Goal: Information Seeking & Learning: Understand process/instructions

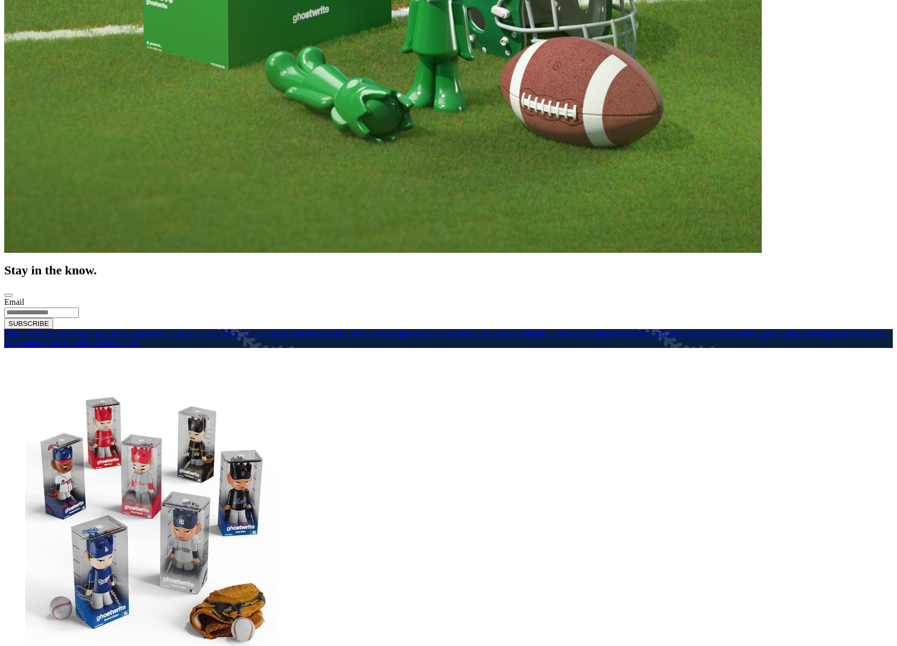
scroll to position [493, 0]
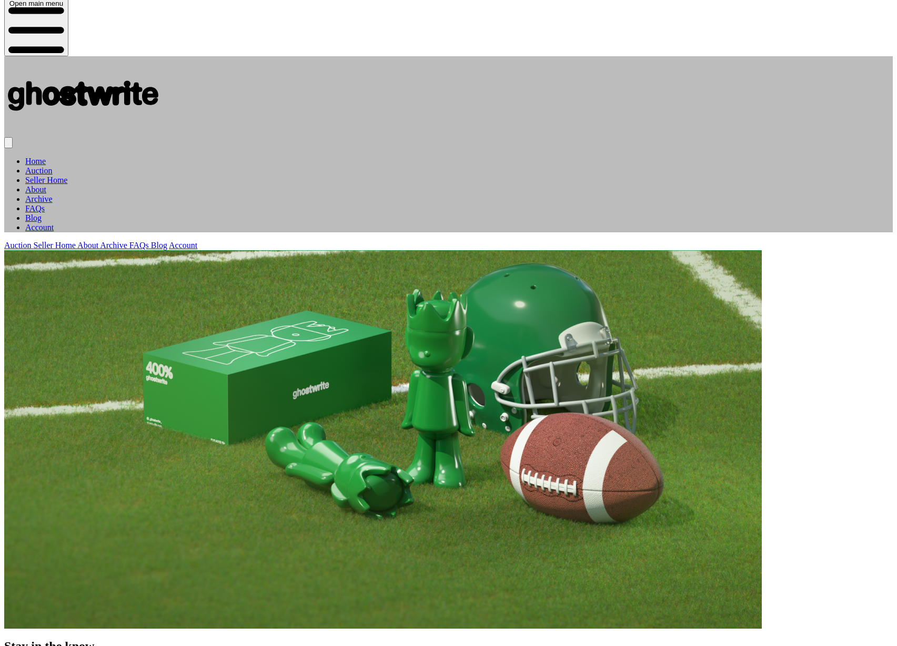
scroll to position [93, 0]
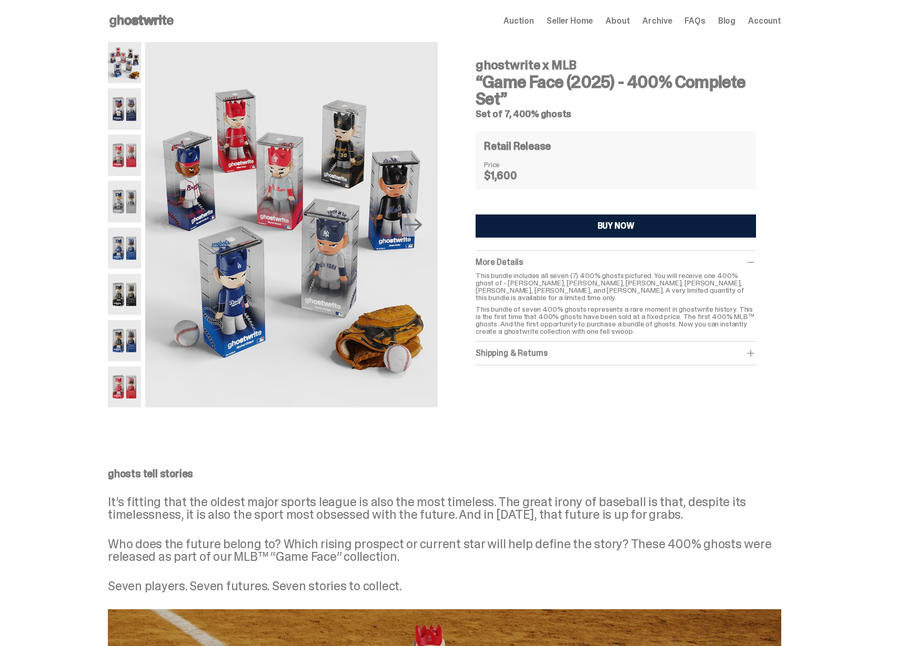
click at [133, 110] on img at bounding box center [124, 108] width 33 height 41
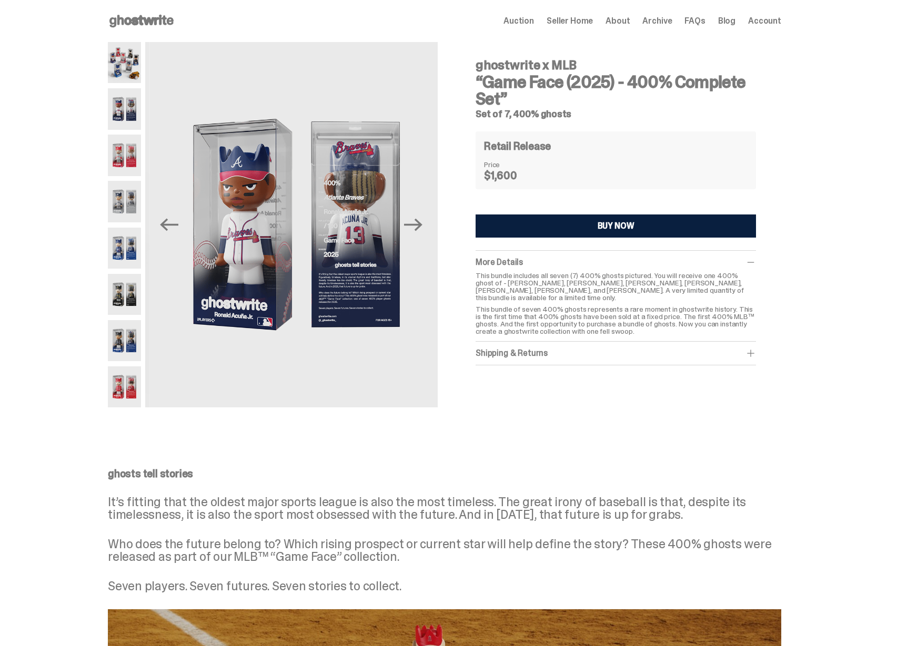
click at [136, 144] on img at bounding box center [124, 155] width 33 height 41
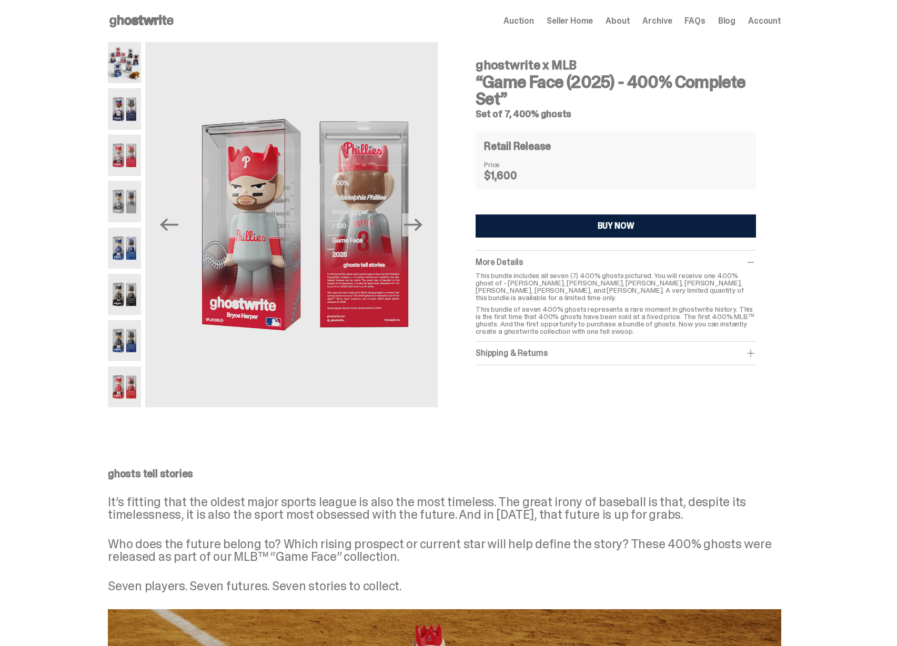
click at [131, 177] on div at bounding box center [124, 224] width 33 height 365
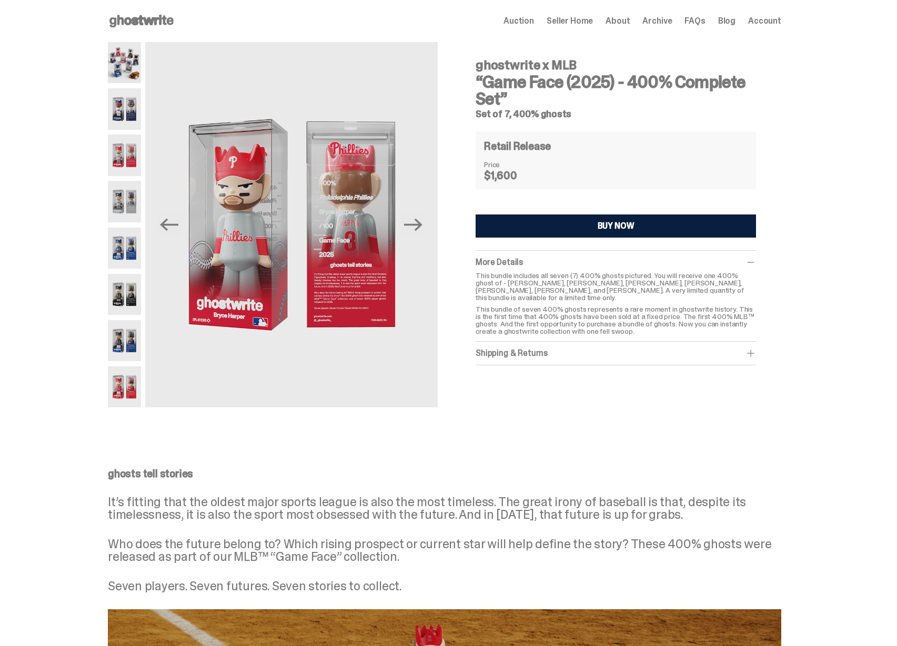
click at [135, 166] on img at bounding box center [124, 155] width 33 height 41
click at [131, 196] on img at bounding box center [124, 201] width 33 height 41
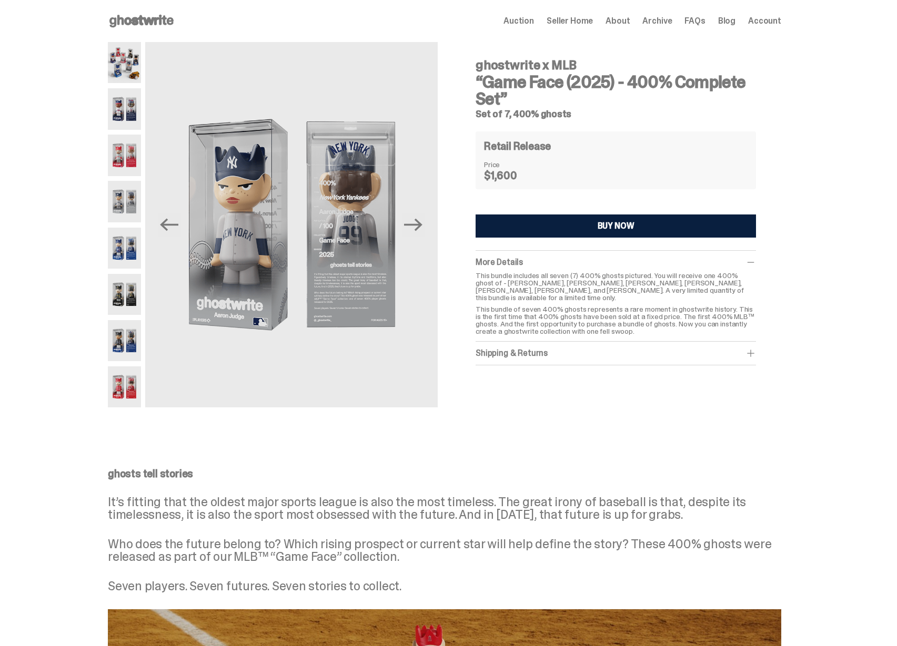
click at [143, 16] on icon at bounding box center [141, 21] width 67 height 17
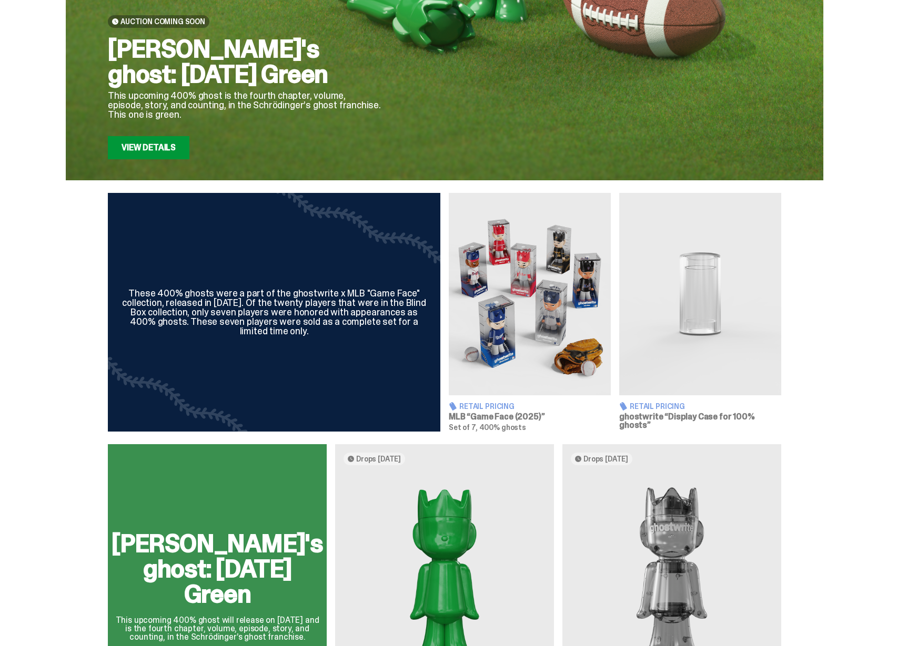
scroll to position [201, 0]
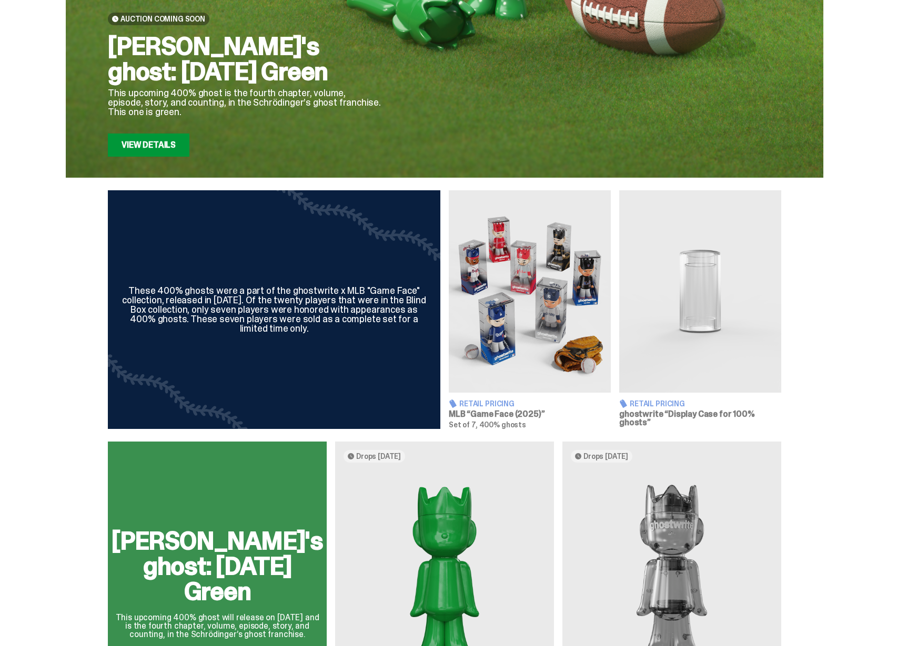
click at [692, 288] on img at bounding box center [700, 291] width 162 height 202
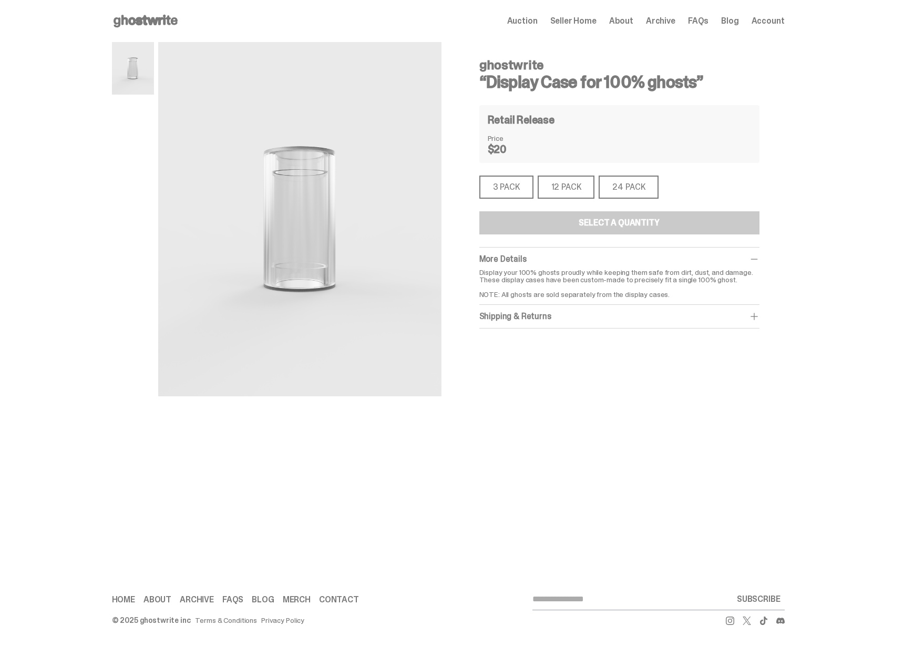
click at [607, 192] on div "24 PACK" at bounding box center [629, 187] width 60 height 23
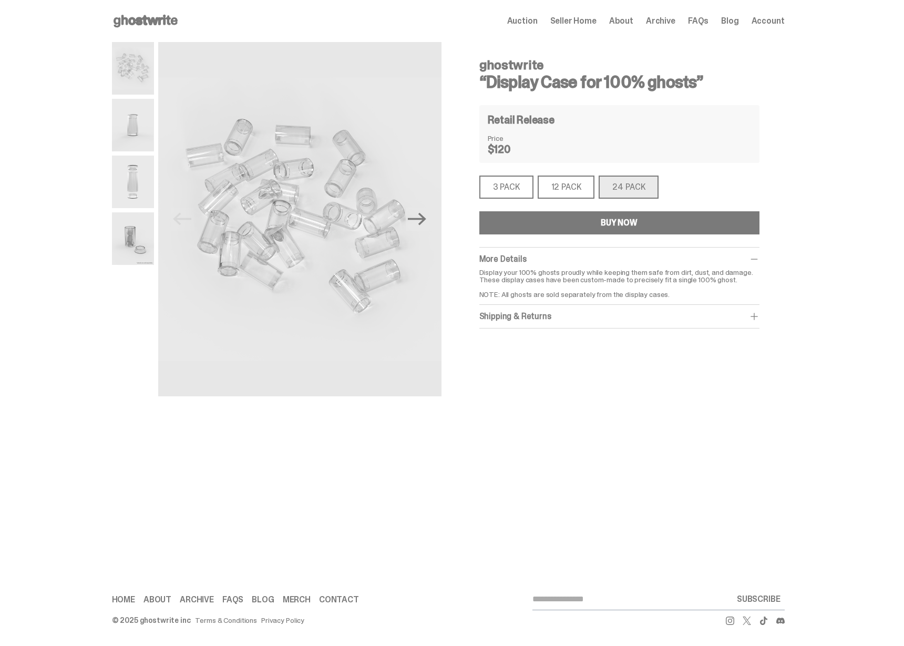
click at [148, 228] on img at bounding box center [133, 238] width 42 height 53
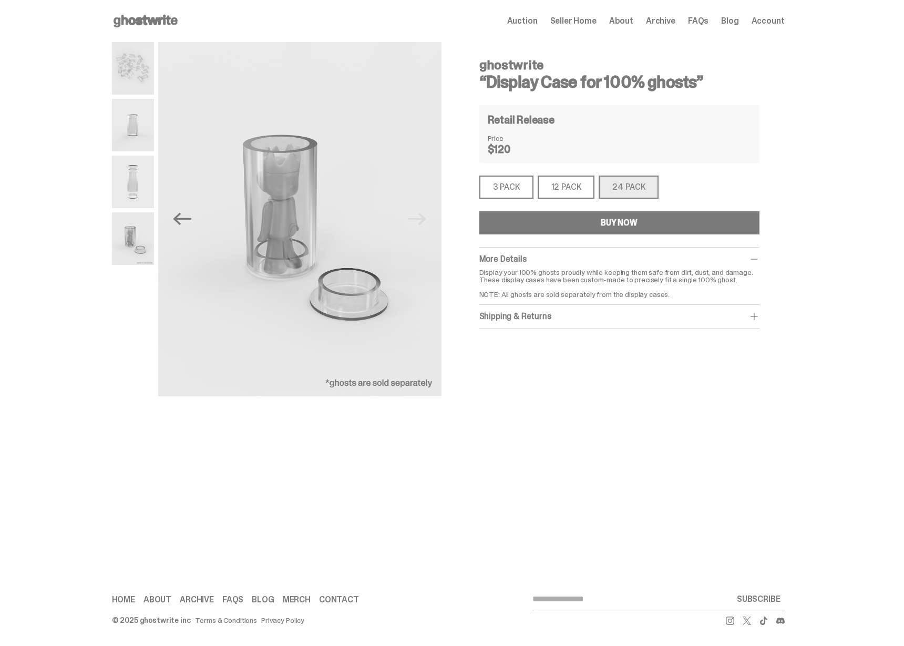
click at [141, 199] on img at bounding box center [133, 182] width 42 height 53
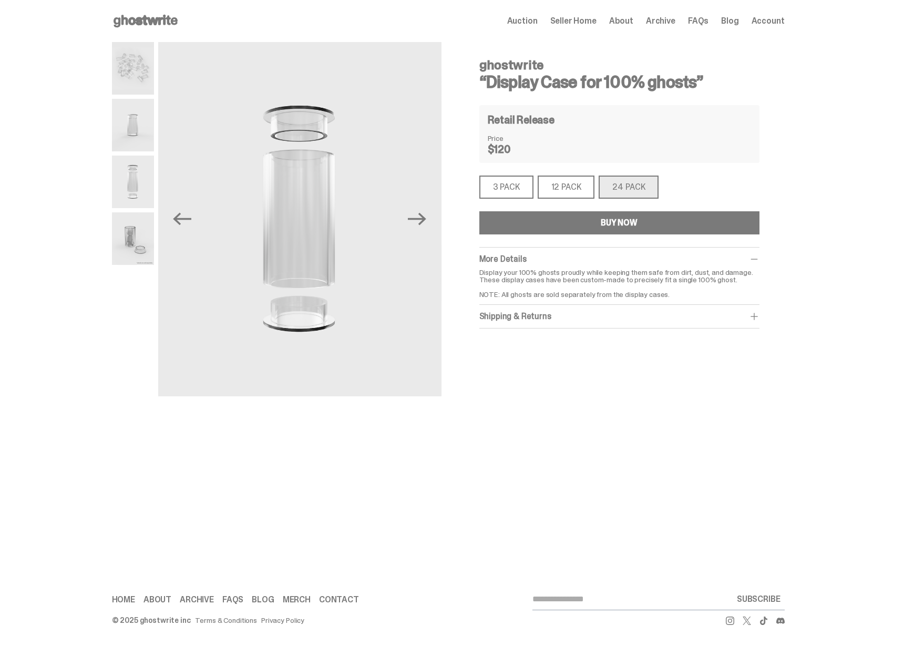
click at [137, 148] on img at bounding box center [133, 125] width 42 height 53
click at [124, 83] on img at bounding box center [133, 68] width 42 height 53
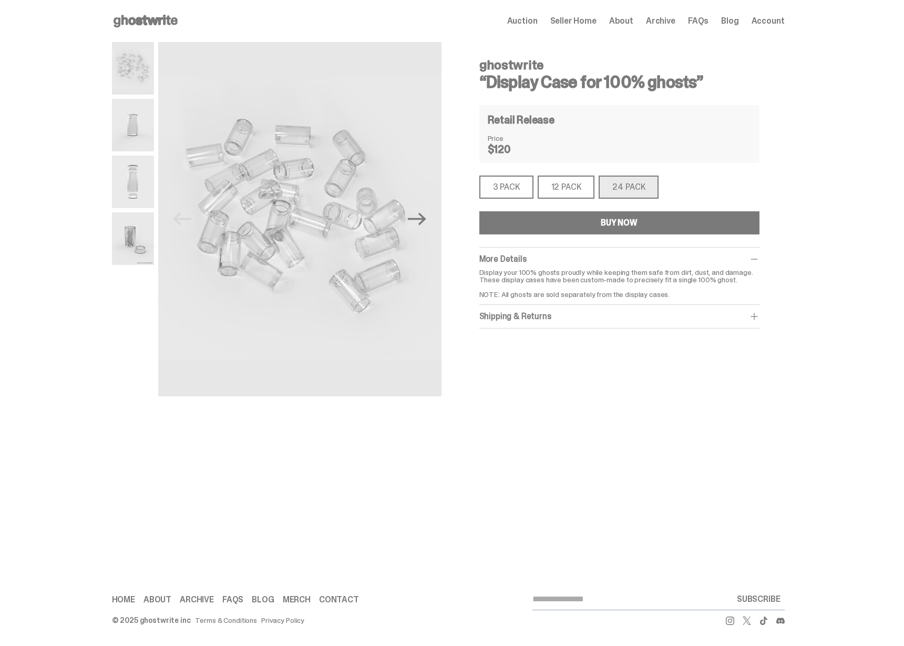
click at [134, 238] on img at bounding box center [133, 238] width 42 height 53
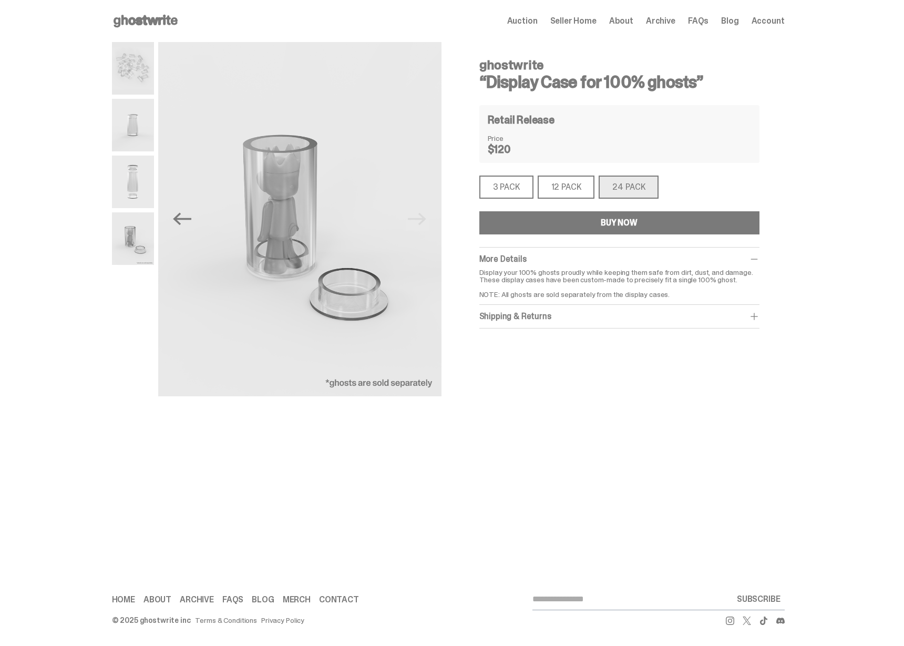
click at [543, 190] on div "12 PACK" at bounding box center [566, 187] width 57 height 23
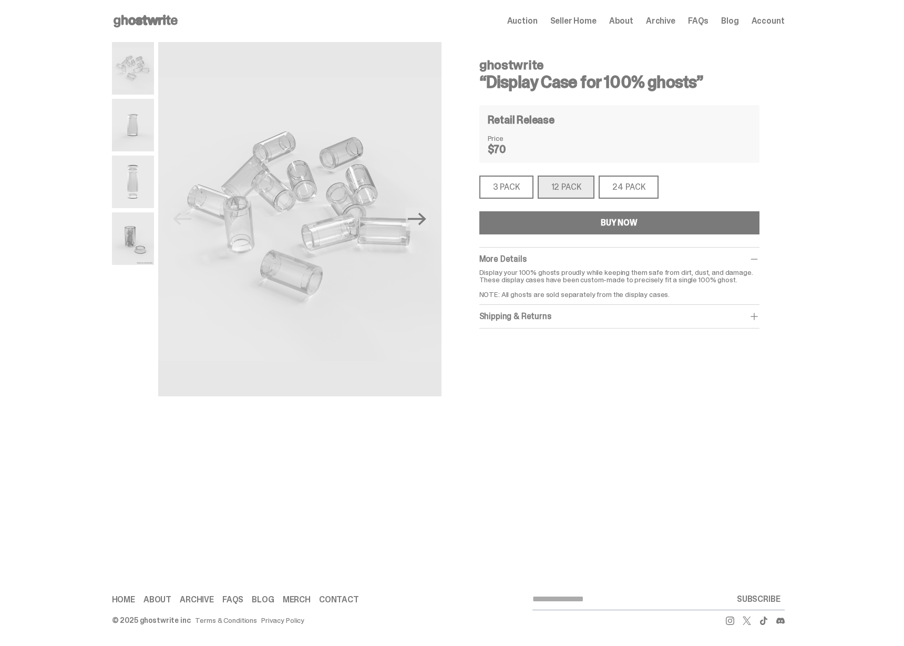
click at [513, 189] on div "3 PACK" at bounding box center [507, 187] width 54 height 23
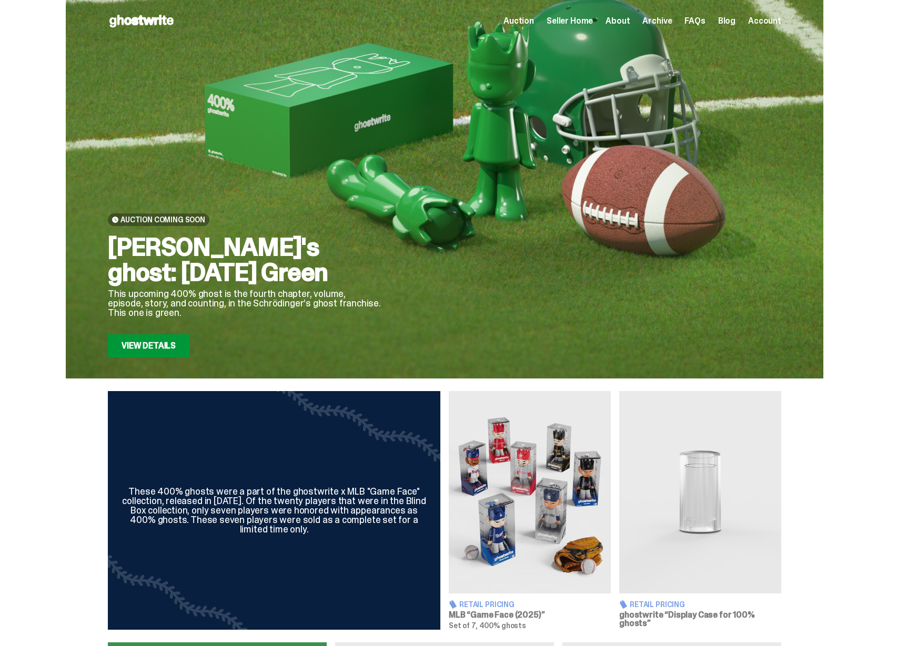
click at [573, 22] on span "Seller Home" at bounding box center [569, 21] width 46 height 8
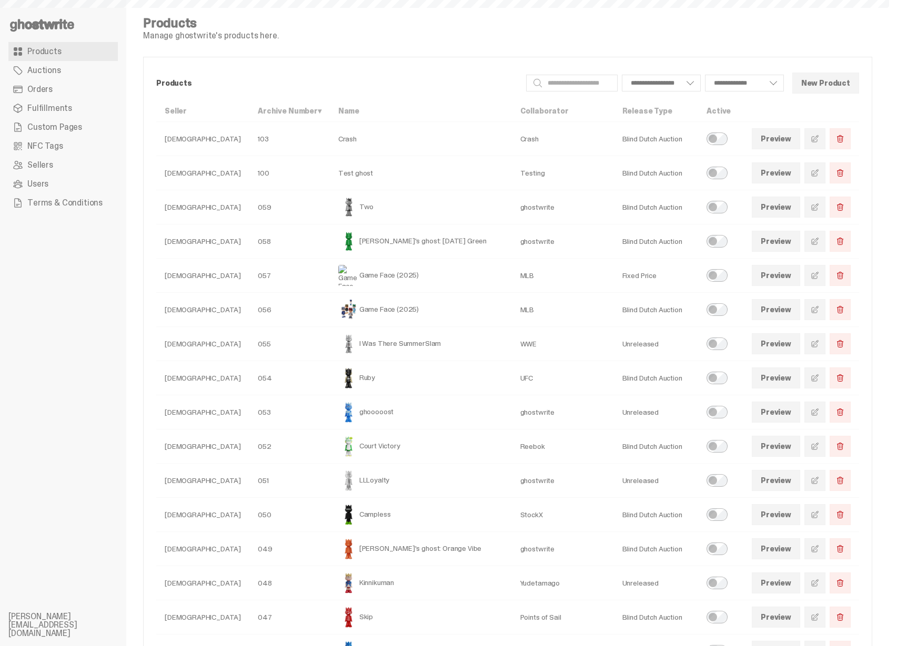
select select
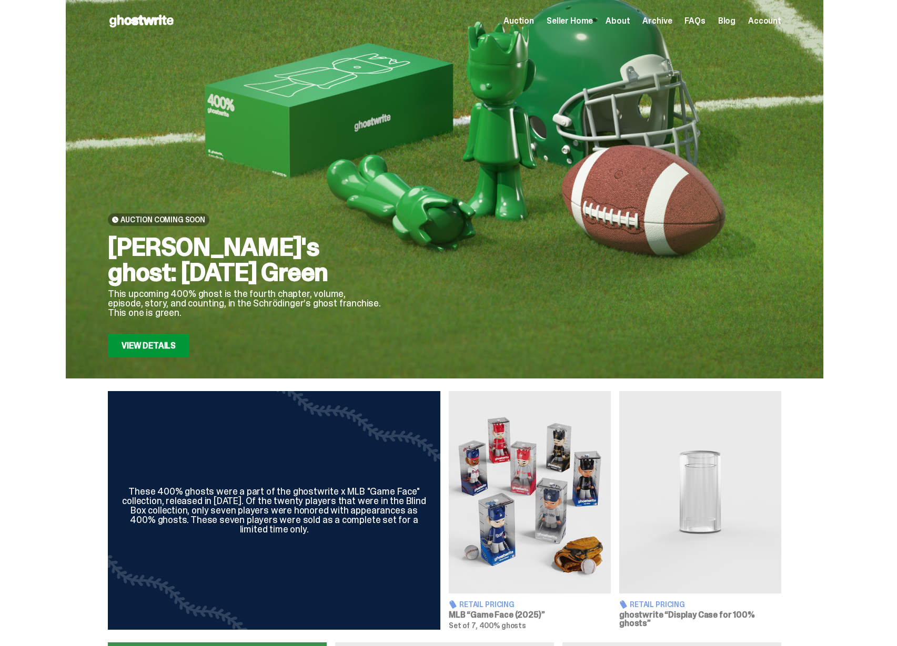
click at [569, 26] on div "Auction Seller Home About Archive FAQs Blog Account" at bounding box center [642, 21] width 278 height 13
click at [572, 21] on span "Seller Home" at bounding box center [569, 21] width 46 height 8
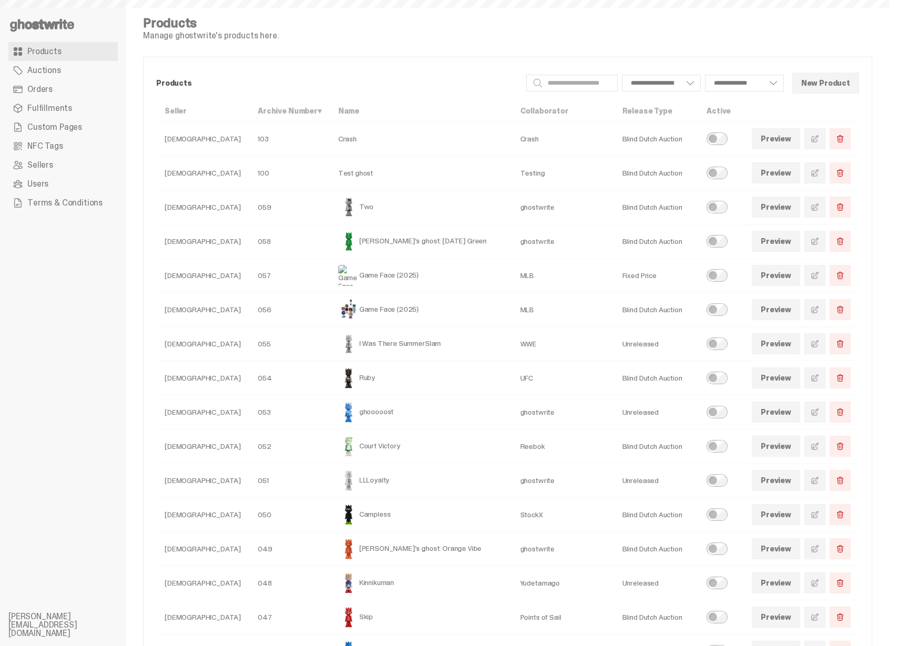
select select
click at [55, 26] on use at bounding box center [42, 25] width 64 height 13
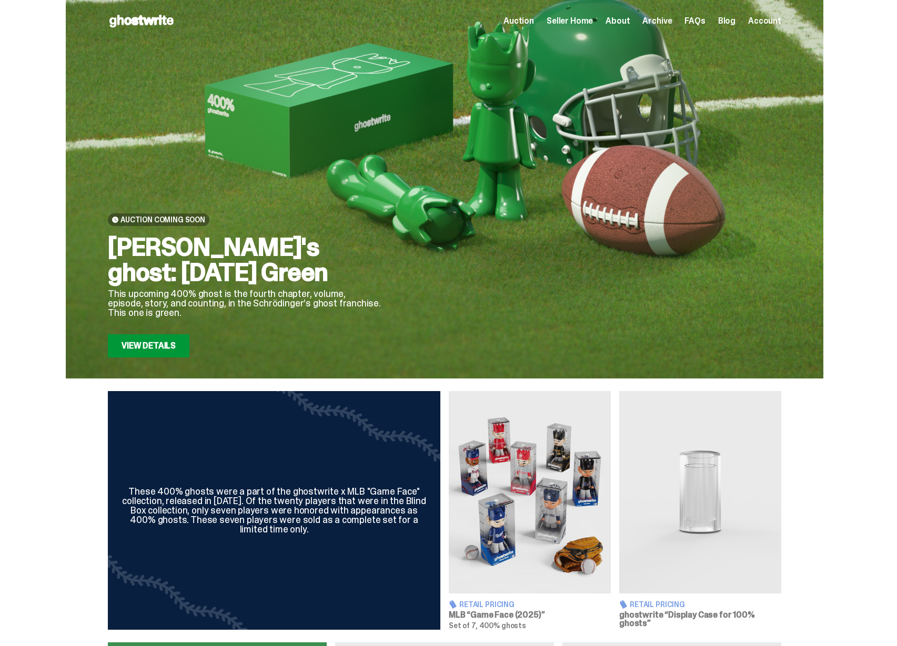
click at [161, 343] on link "View Details" at bounding box center [149, 345] width 82 height 23
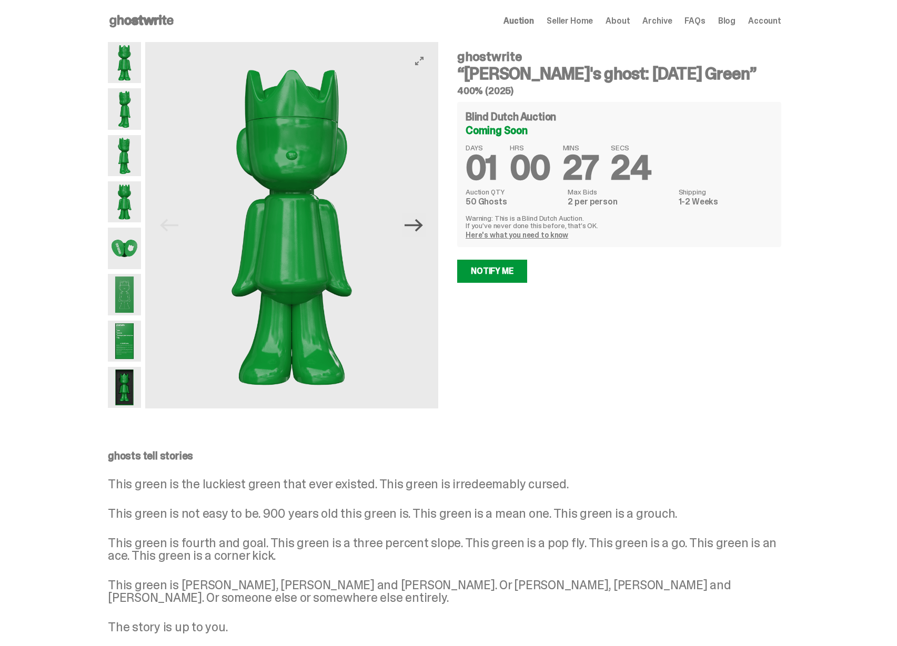
click at [422, 229] on icon "Next" at bounding box center [413, 225] width 18 height 13
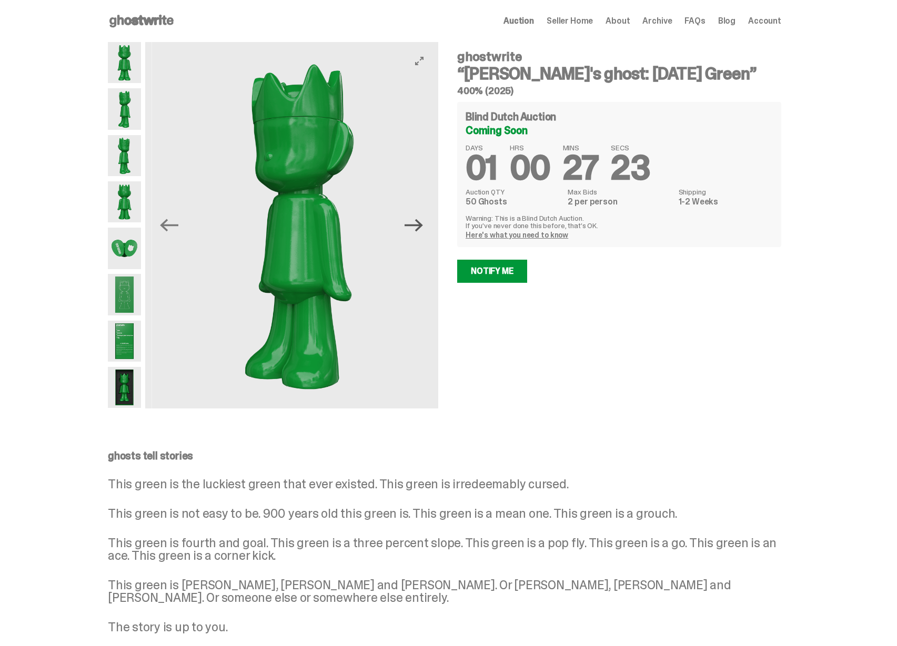
click at [422, 226] on icon "Next" at bounding box center [413, 225] width 18 height 13
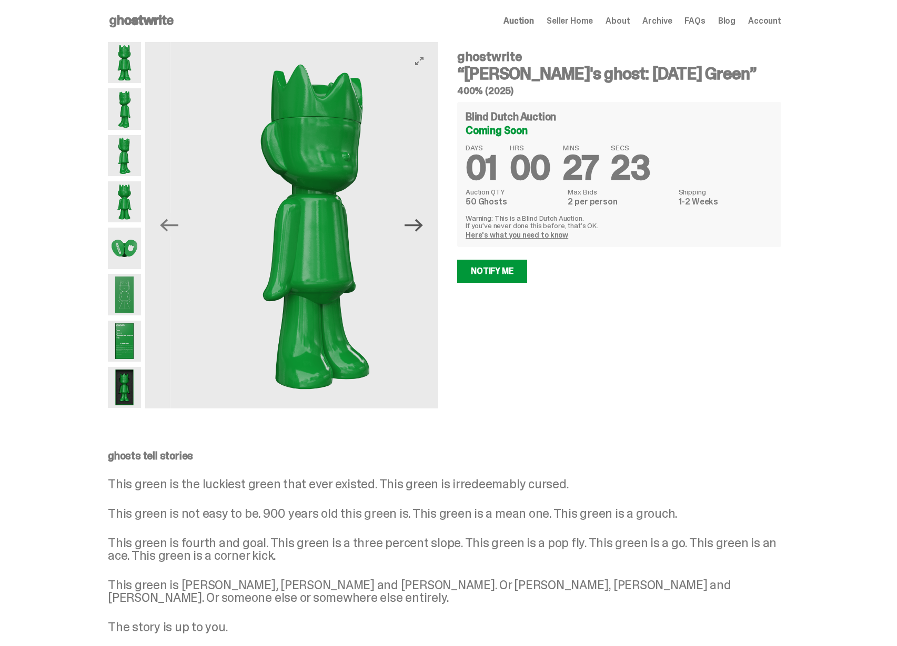
click at [422, 226] on icon "Next" at bounding box center [413, 225] width 18 height 13
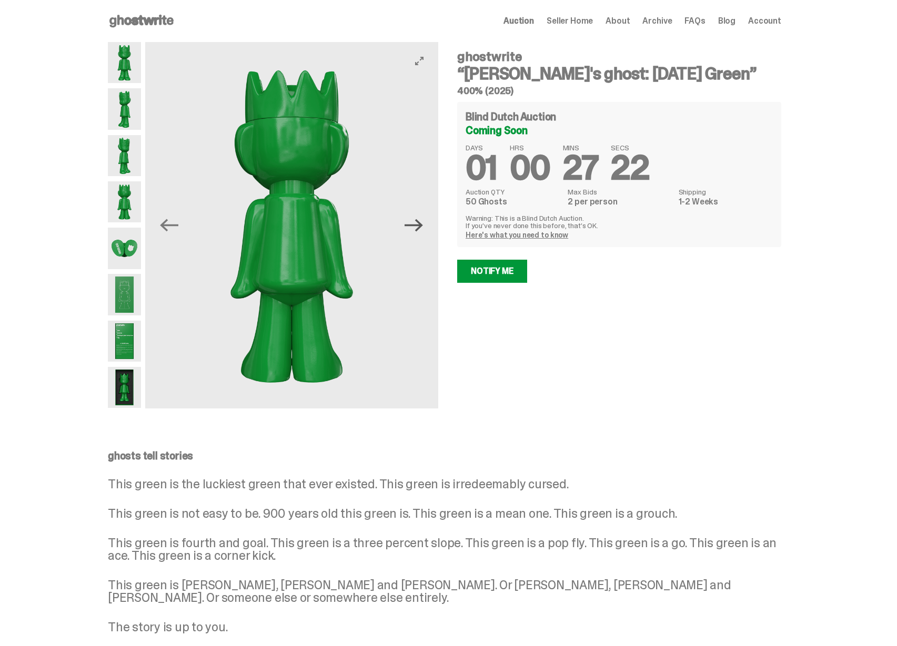
click at [422, 226] on icon "Next" at bounding box center [413, 225] width 18 height 13
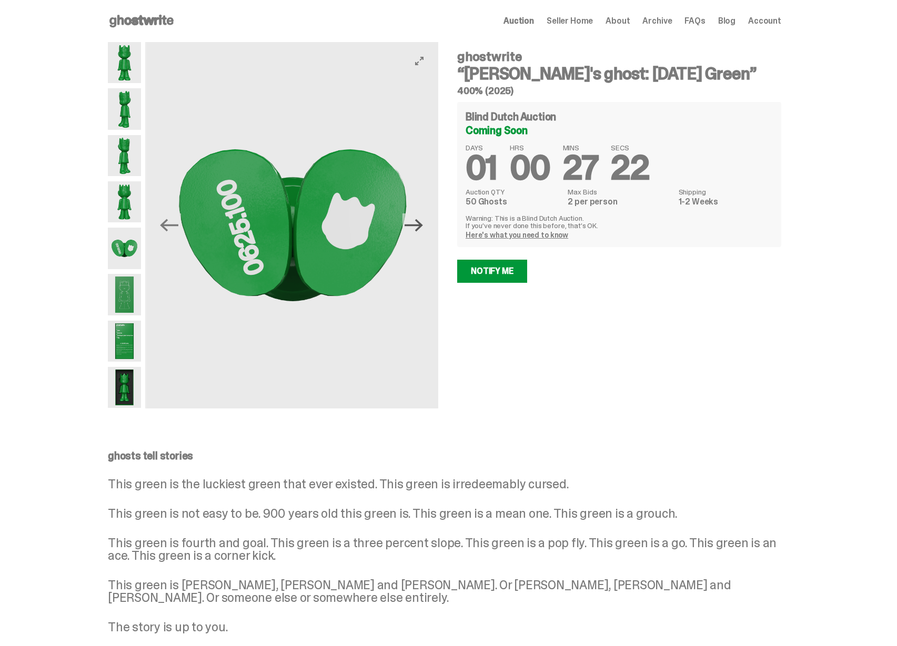
click at [422, 226] on icon "Next" at bounding box center [413, 225] width 18 height 13
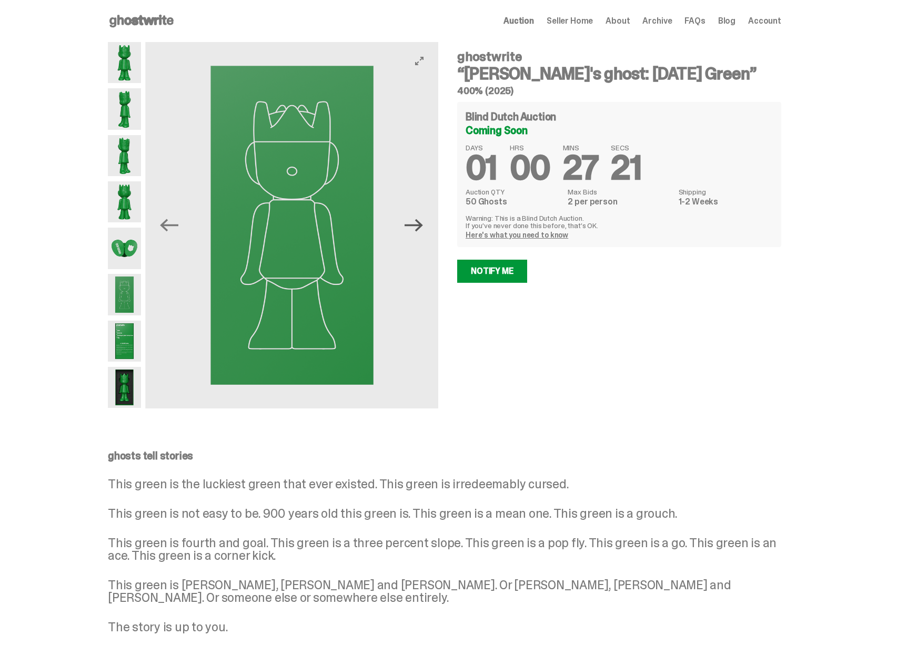
click at [422, 226] on icon "Next" at bounding box center [413, 225] width 18 height 13
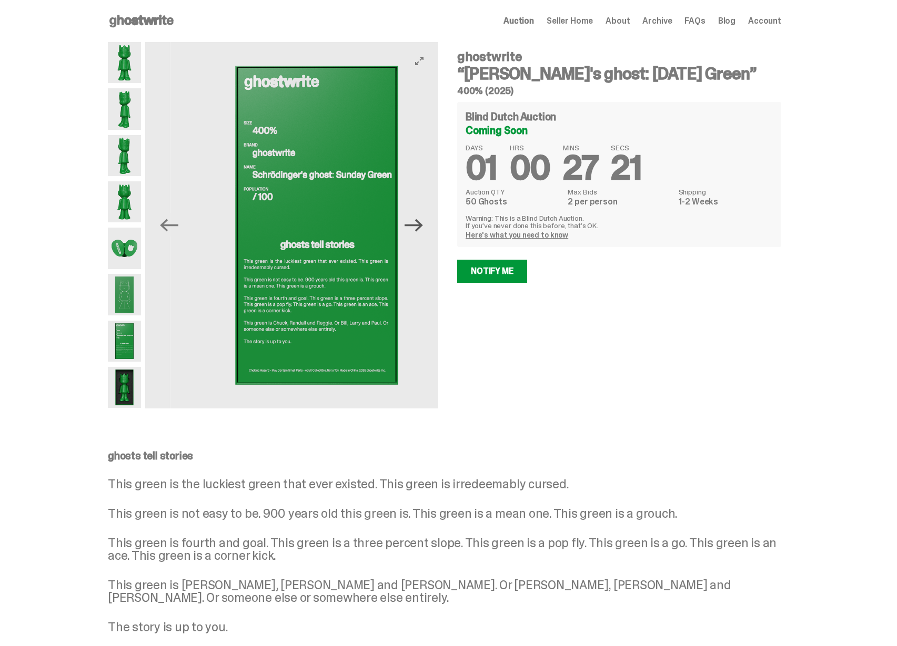
click at [422, 226] on icon "Next" at bounding box center [413, 225] width 18 height 13
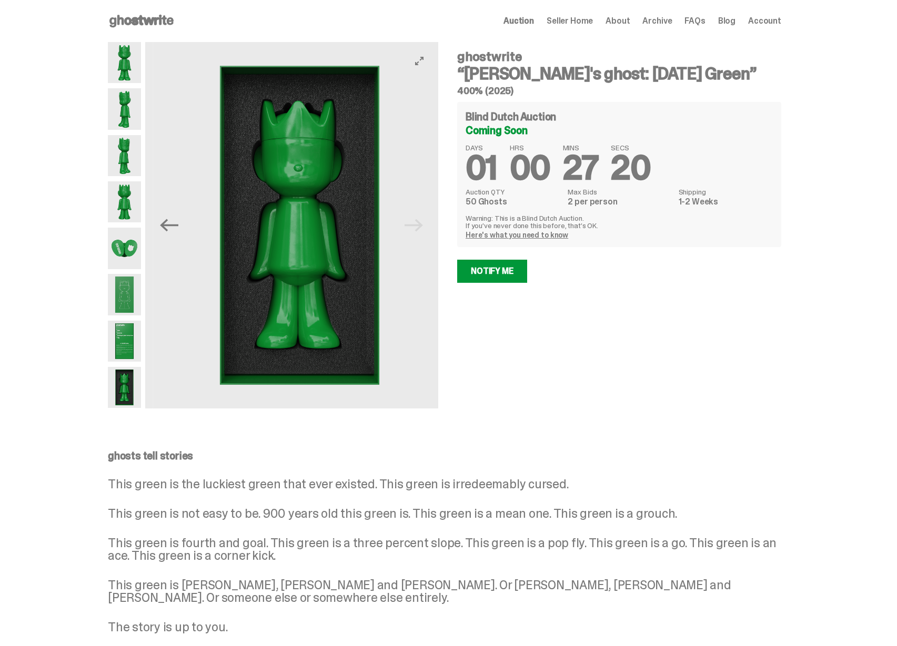
click at [422, 226] on img at bounding box center [299, 225] width 293 height 367
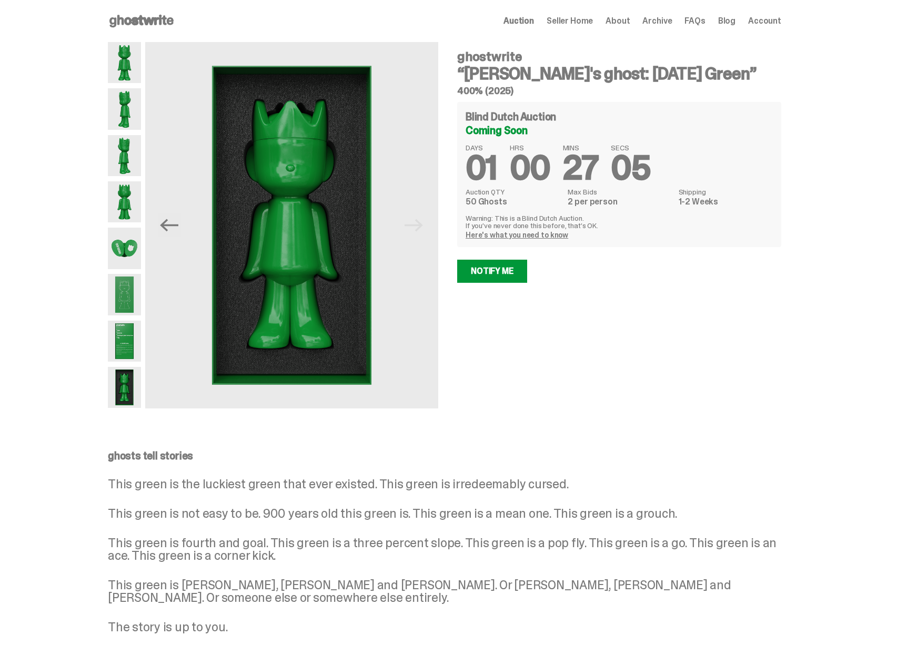
click at [533, 233] on link "Here's what you need to know" at bounding box center [516, 234] width 103 height 9
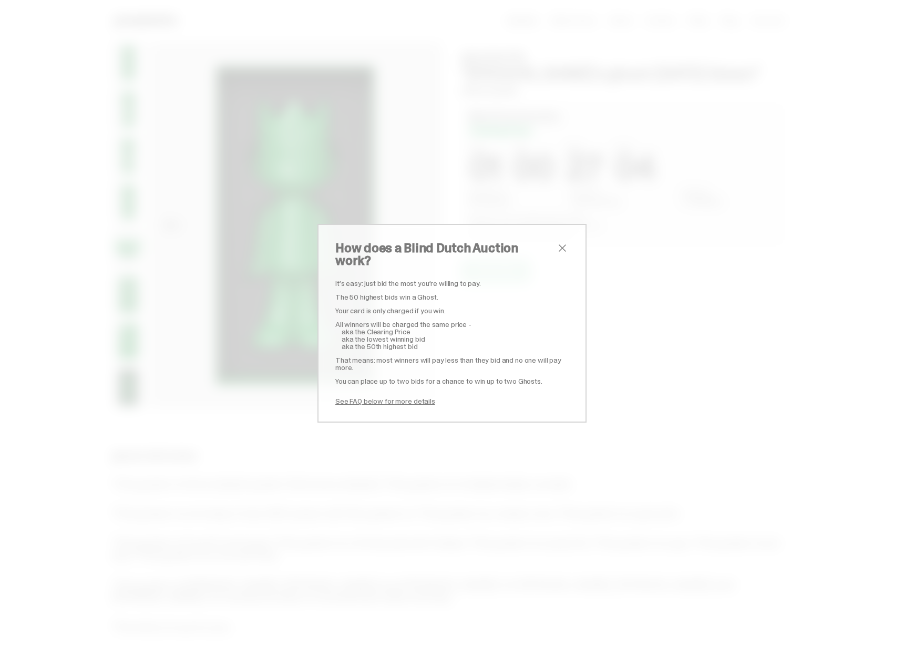
click at [566, 250] on div "How does a Blind Dutch Auction work? It’s easy: just bid the most you’re willin…" at bounding box center [452, 323] width 269 height 199
click at [565, 250] on div "How does a Blind Dutch Auction work? It’s easy: just bid the most you’re willin…" at bounding box center [452, 323] width 269 height 199
click at [556, 251] on span "close" at bounding box center [562, 248] width 13 height 13
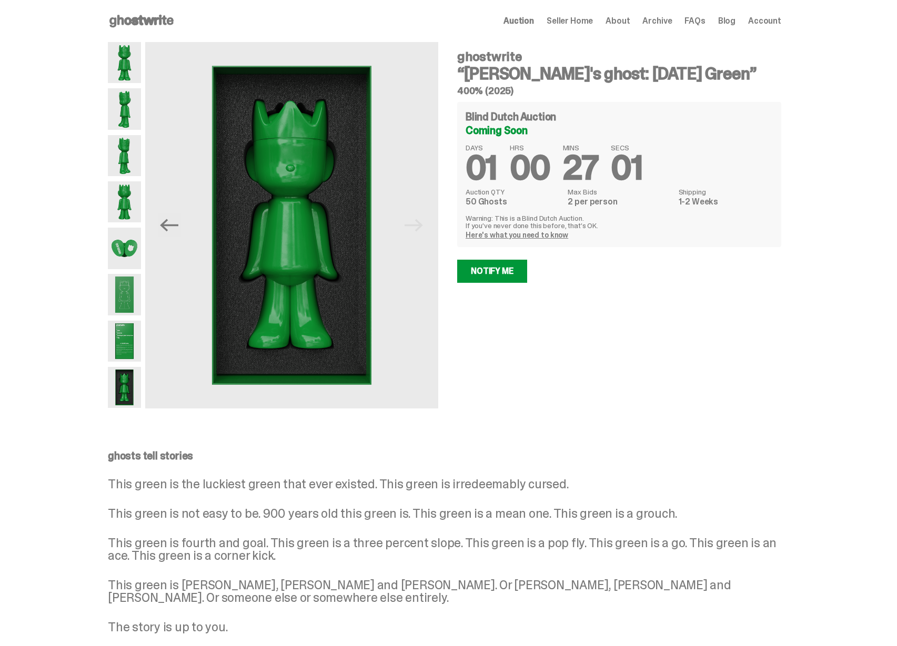
click at [533, 17] on span "Auction" at bounding box center [518, 21] width 30 height 8
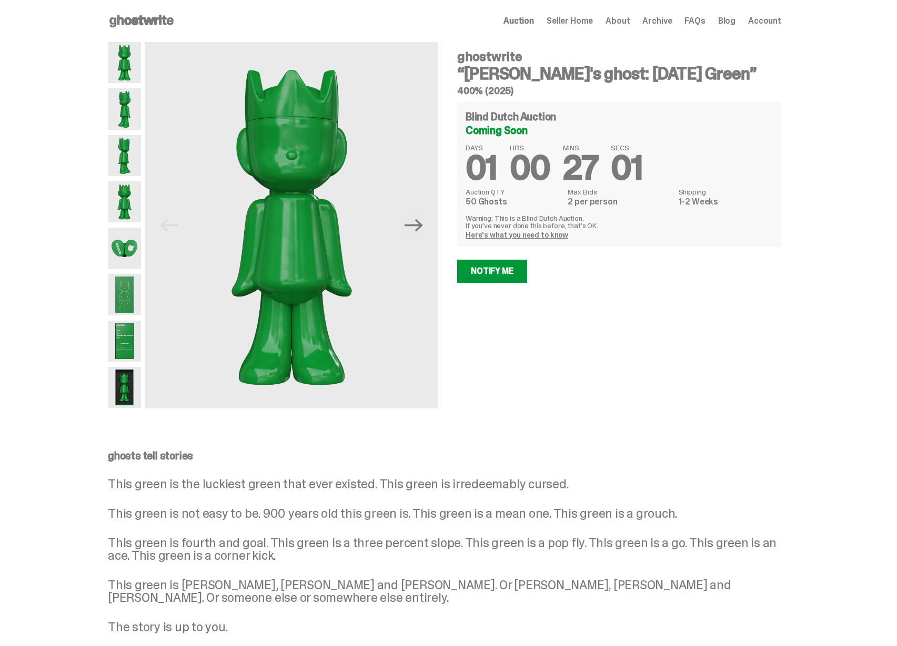
click at [155, 28] on icon at bounding box center [141, 21] width 67 height 17
